Goal: Task Accomplishment & Management: Manage account settings

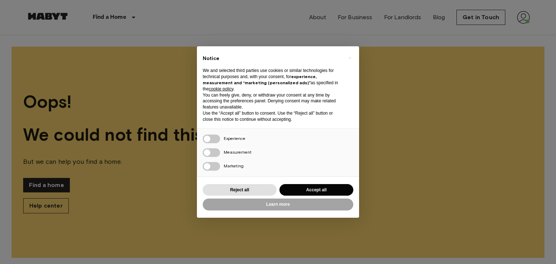
click at [300, 188] on button "Accept all" at bounding box center [316, 190] width 74 height 12
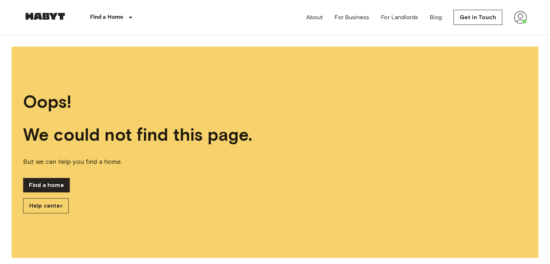
click at [528, 20] on nav "Find a Home [GEOGRAPHIC_DATA] [GEOGRAPHIC_DATA] [GEOGRAPHIC_DATA] [GEOGRAPHIC_D…" at bounding box center [275, 17] width 521 height 35
click at [50, 183] on link "Find a home" at bounding box center [46, 185] width 47 height 14
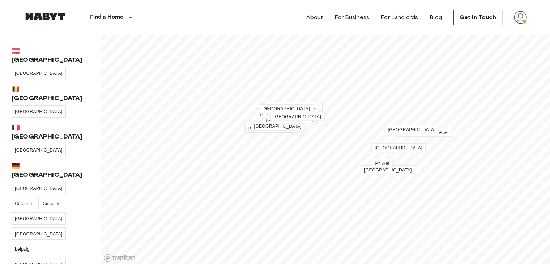
click at [518, 21] on img at bounding box center [520, 17] width 13 height 13
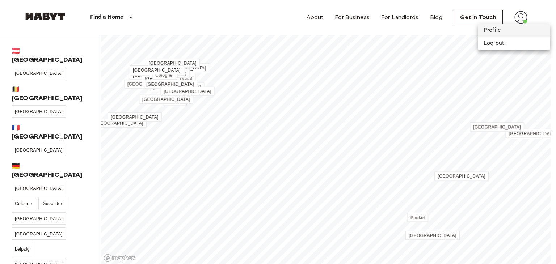
click at [511, 30] on li "Profile" at bounding box center [514, 30] width 72 height 13
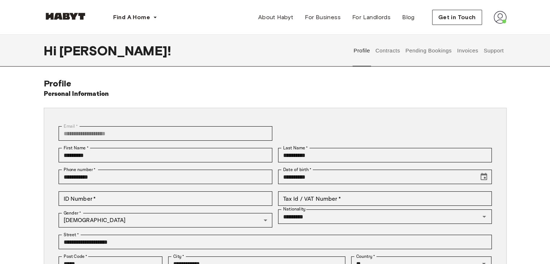
click at [385, 50] on button "Contracts" at bounding box center [388, 51] width 26 height 32
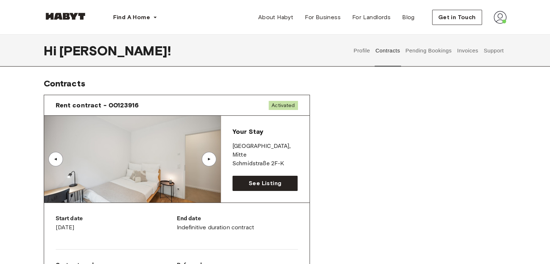
click at [437, 57] on button "Pending Bookings" at bounding box center [429, 51] width 48 height 32
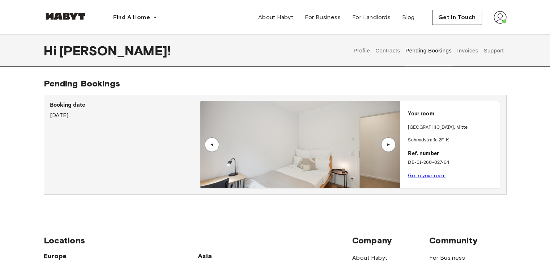
click at [466, 51] on button "Invoices" at bounding box center [467, 51] width 23 height 32
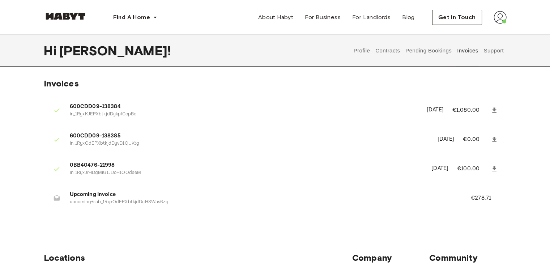
click at [54, 197] on icon at bounding box center [57, 198] width 6 height 6
click at [491, 199] on p "€278.71" at bounding box center [486, 198] width 30 height 9
click at [489, 58] on button "Support" at bounding box center [494, 51] width 22 height 32
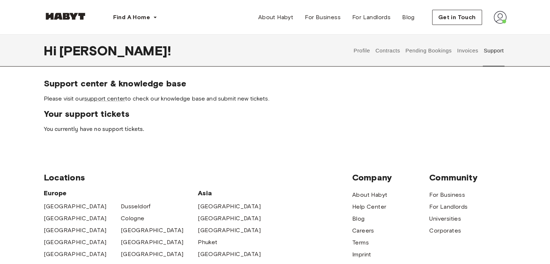
click at [459, 51] on button "Invoices" at bounding box center [467, 51] width 23 height 32
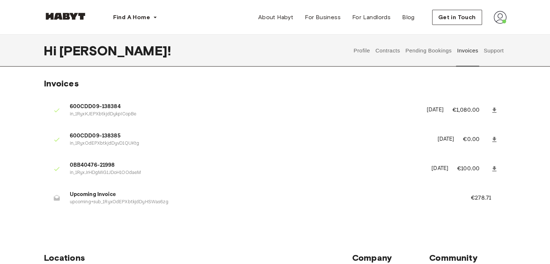
click at [58, 107] on icon at bounding box center [56, 110] width 7 height 7
click at [486, 199] on p "€278.71" at bounding box center [486, 198] width 30 height 9
click at [437, 52] on button "Pending Bookings" at bounding box center [429, 51] width 48 height 32
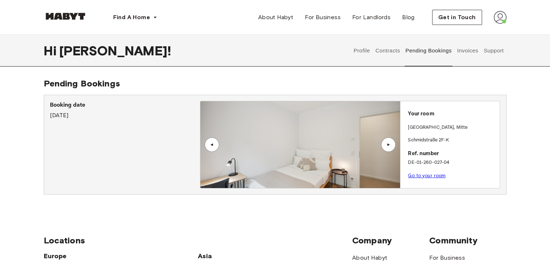
click at [384, 50] on button "Contracts" at bounding box center [388, 51] width 26 height 32
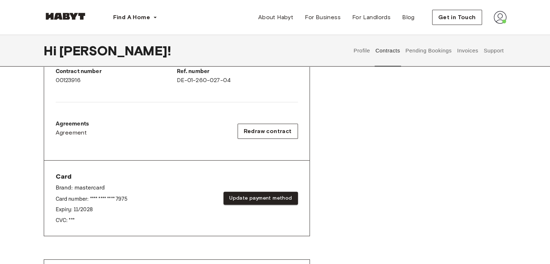
scroll to position [181, 0]
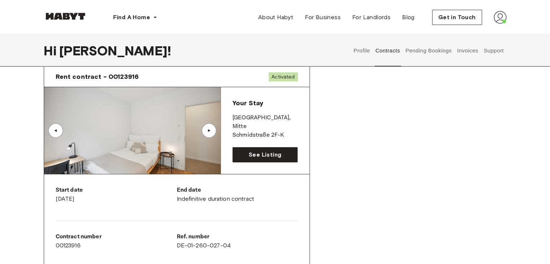
drag, startPoint x: 149, startPoint y: 203, endPoint x: 155, endPoint y: 167, distance: 36.3
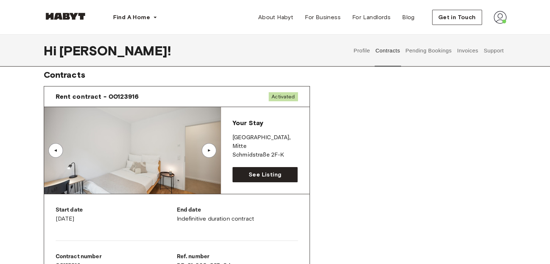
scroll to position [0, 0]
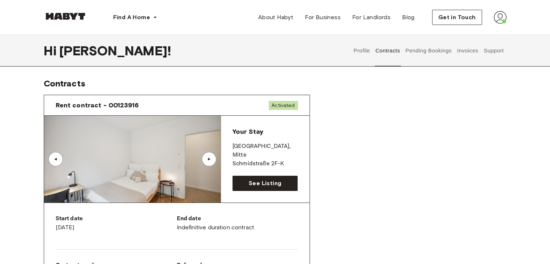
click at [362, 48] on button "Profile" at bounding box center [362, 51] width 18 height 32
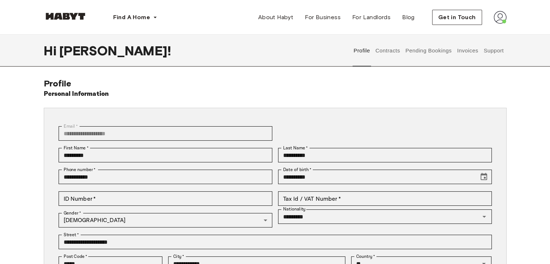
click at [376, 54] on button "Contracts" at bounding box center [388, 51] width 26 height 32
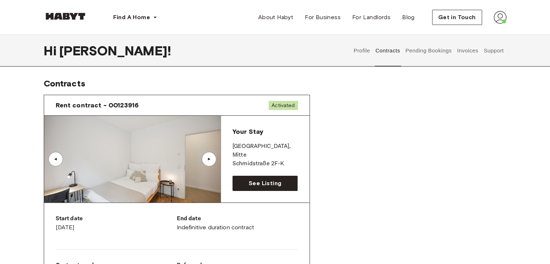
click at [366, 52] on button "Profile" at bounding box center [362, 51] width 18 height 32
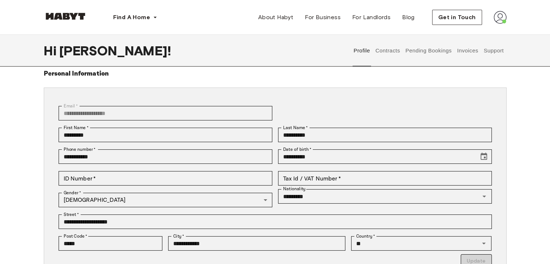
scroll to position [36, 0]
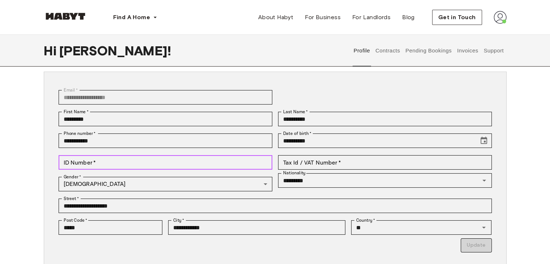
click at [259, 159] on input "ID Number   *" at bounding box center [166, 162] width 214 height 14
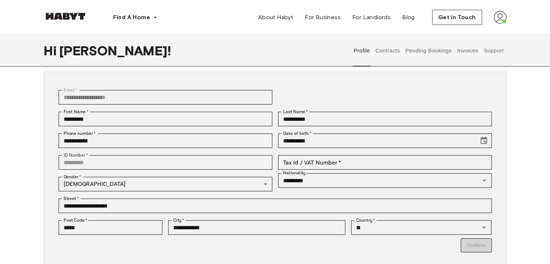
click at [310, 87] on div "**********" at bounding box center [272, 97] width 439 height 22
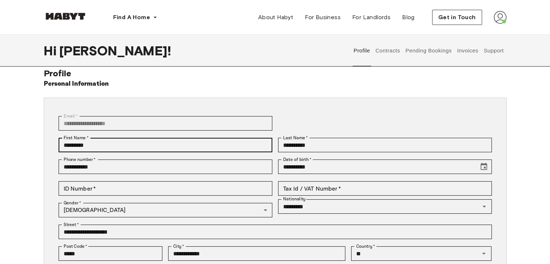
scroll to position [0, 0]
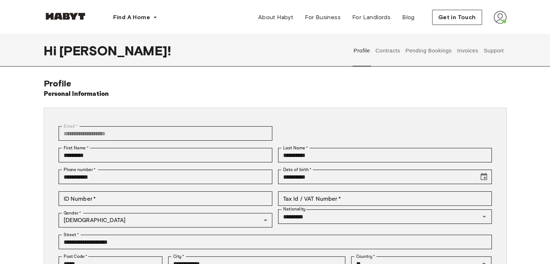
click at [362, 54] on button "Profile" at bounding box center [362, 51] width 18 height 32
click at [380, 51] on button "Contracts" at bounding box center [388, 51] width 26 height 32
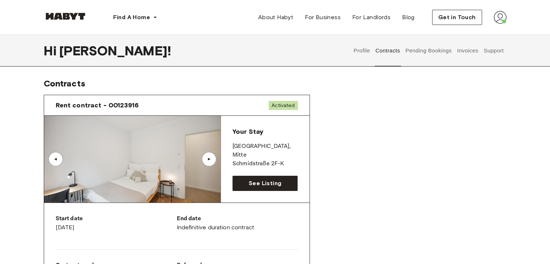
click at [204, 158] on div "▲" at bounding box center [209, 159] width 14 height 14
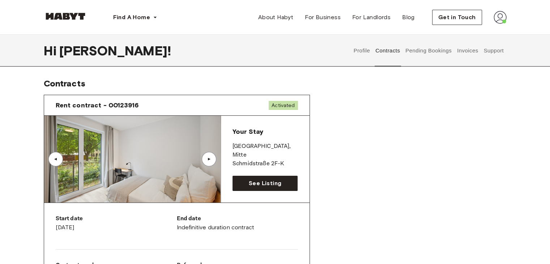
click at [208, 157] on div "▲" at bounding box center [208, 159] width 7 height 4
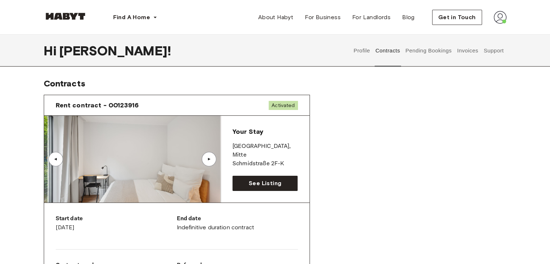
click at [208, 157] on div "▲" at bounding box center [208, 159] width 7 height 4
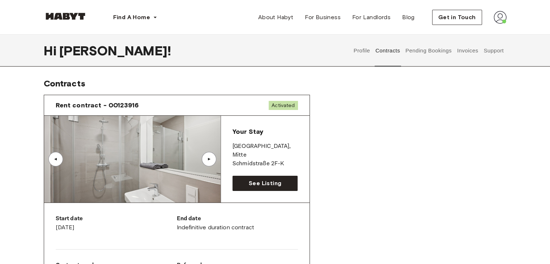
click at [208, 157] on div "▲" at bounding box center [208, 159] width 7 height 4
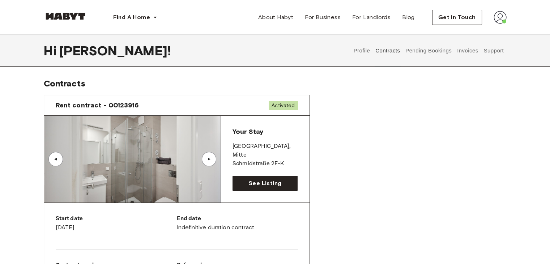
click at [208, 157] on div "▲" at bounding box center [208, 159] width 7 height 4
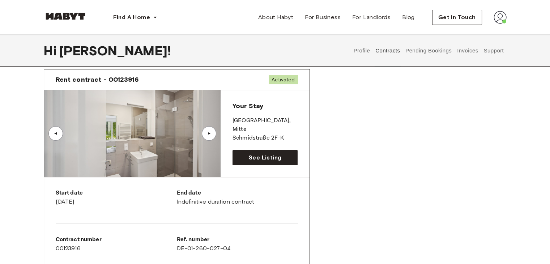
scroll to position [36, 0]
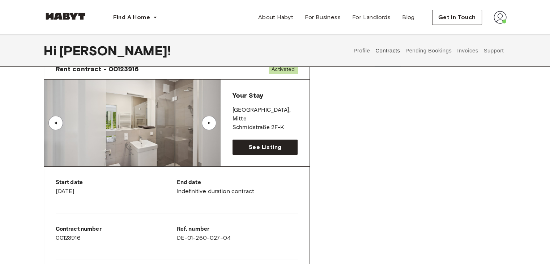
drag, startPoint x: 109, startPoint y: 191, endPoint x: 52, endPoint y: 189, distance: 56.1
click at [52, 189] on div "Start date [DATE] End date Indefinitive duration contract Contract number 00123…" at bounding box center [177, 243] width 266 height 152
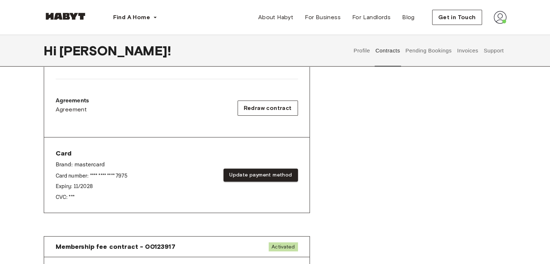
scroll to position [109, 0]
